Goal: Information Seeking & Learning: Learn about a topic

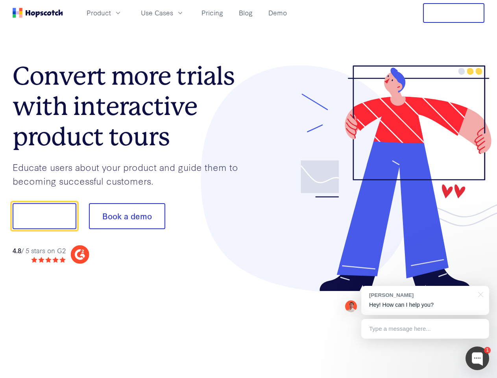
click at [249, 189] on div at bounding box center [367, 178] width 236 height 226
click at [111, 13] on span "Product" at bounding box center [99, 13] width 24 height 10
click at [173, 13] on span "Use Cases" at bounding box center [157, 13] width 32 height 10
click at [454, 13] on button "Free Trial" at bounding box center [453, 13] width 61 height 20
click at [44, 216] on button "Show me!" at bounding box center [45, 216] width 64 height 26
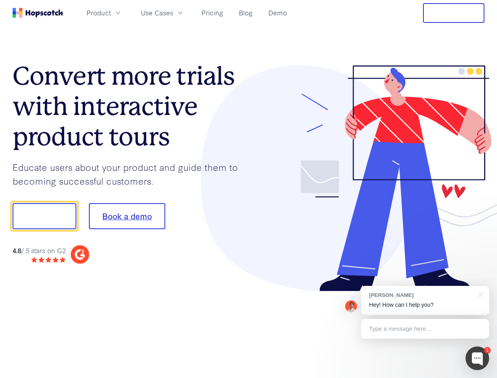
click at [127, 216] on button "Book a demo" at bounding box center [127, 216] width 76 height 26
click at [477, 358] on div at bounding box center [478, 358] width 24 height 24
click at [425, 300] on div "[PERSON_NAME] Hey! How can I help you?" at bounding box center [425, 300] width 128 height 29
click at [479, 294] on div at bounding box center [416, 215] width 148 height 262
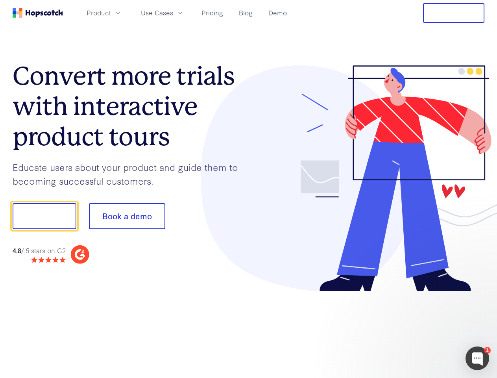
click at [425, 329] on div at bounding box center [416, 215] width 148 height 262
